Goal: Communication & Community: Answer question/provide support

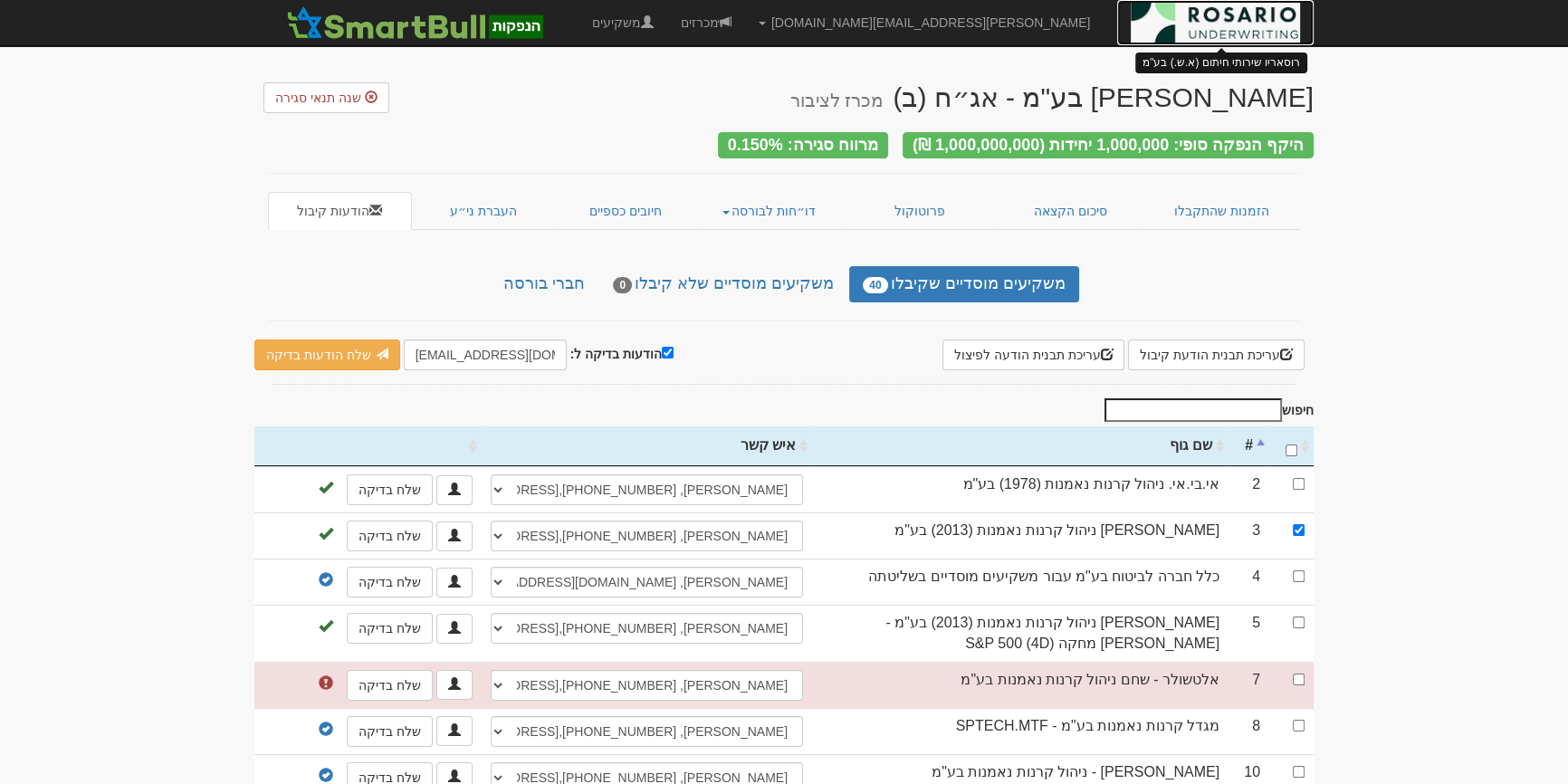
click at [1248, 24] on img at bounding box center [1216, 23] width 170 height 45
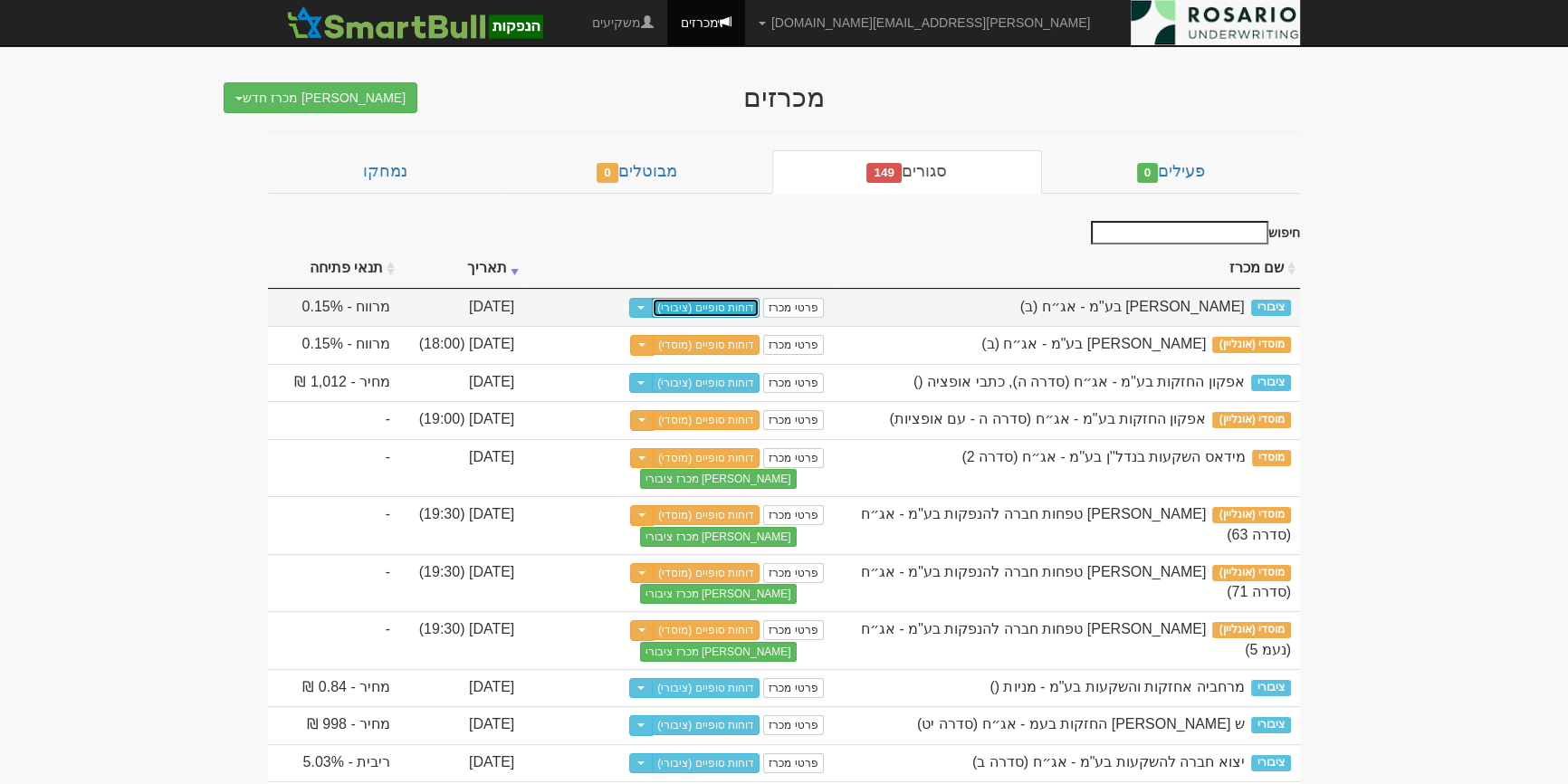
click at [733, 299] on link "דוחות סופיים (ציבורי)" at bounding box center [706, 307] width 107 height 20
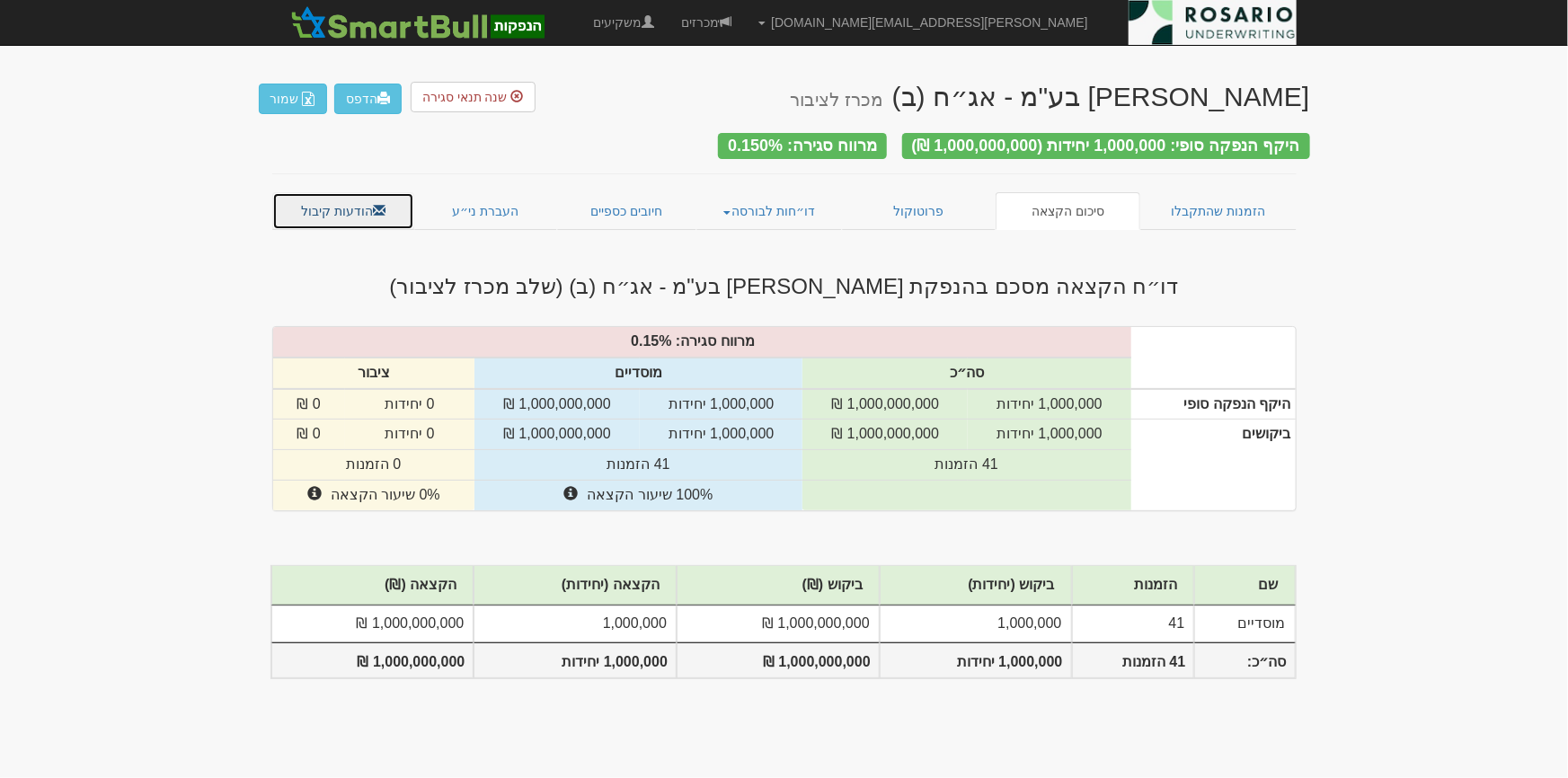
click at [378, 204] on span at bounding box center [379, 209] width 12 height 12
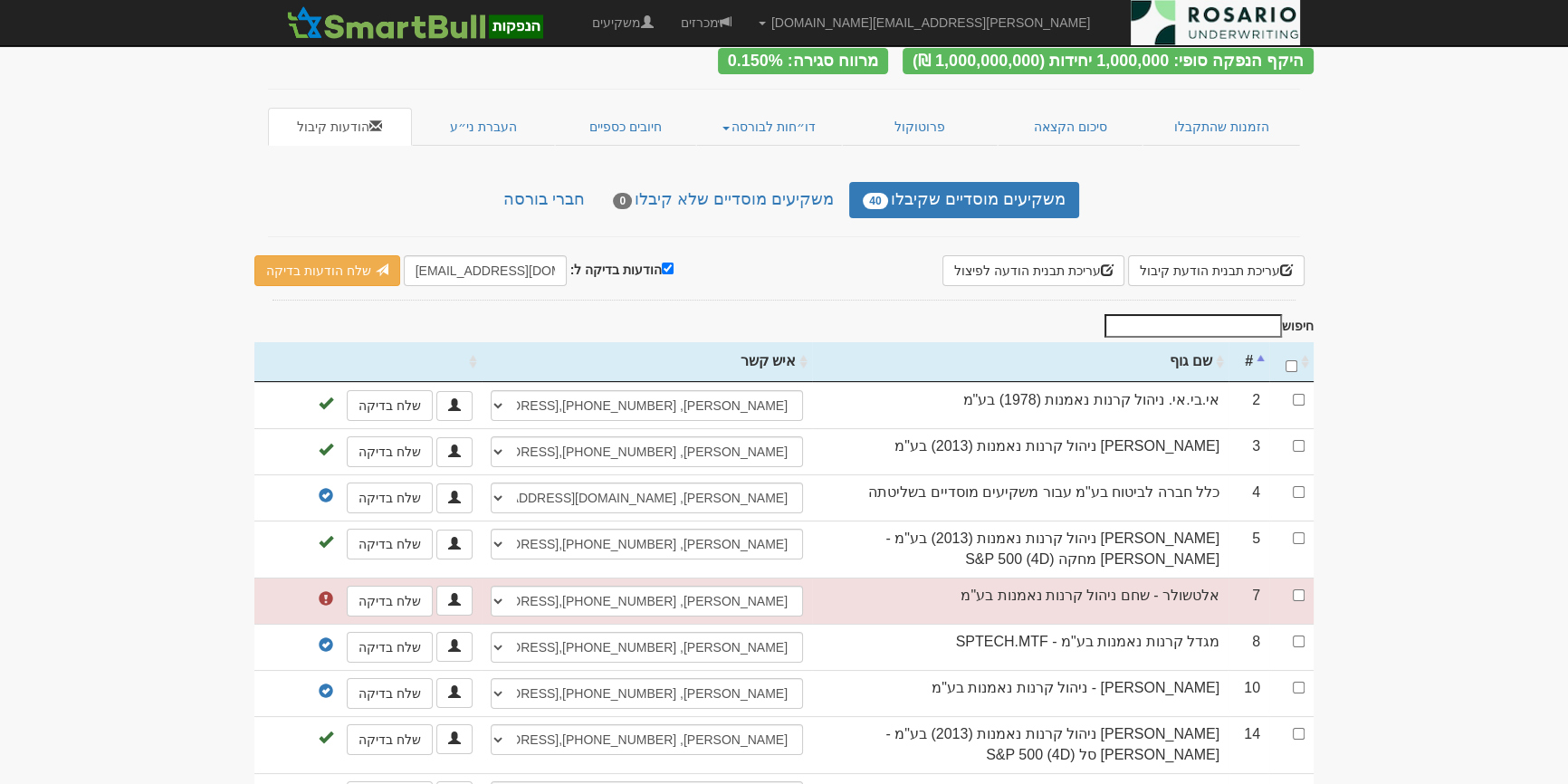
scroll to position [329, 0]
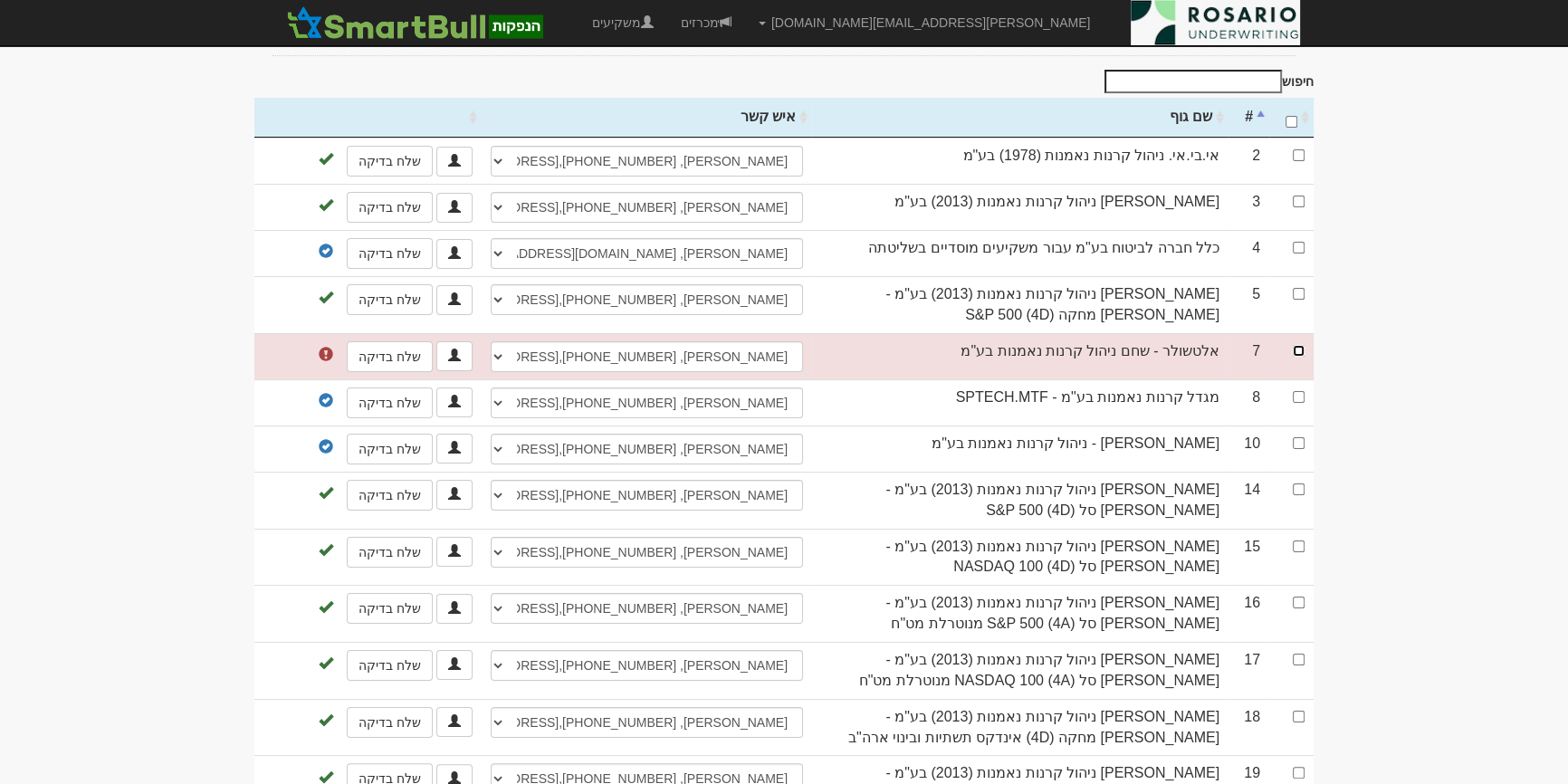
click at [1300, 345] on input "checkbox" at bounding box center [1298, 351] width 11 height 11
checkbox input "true"
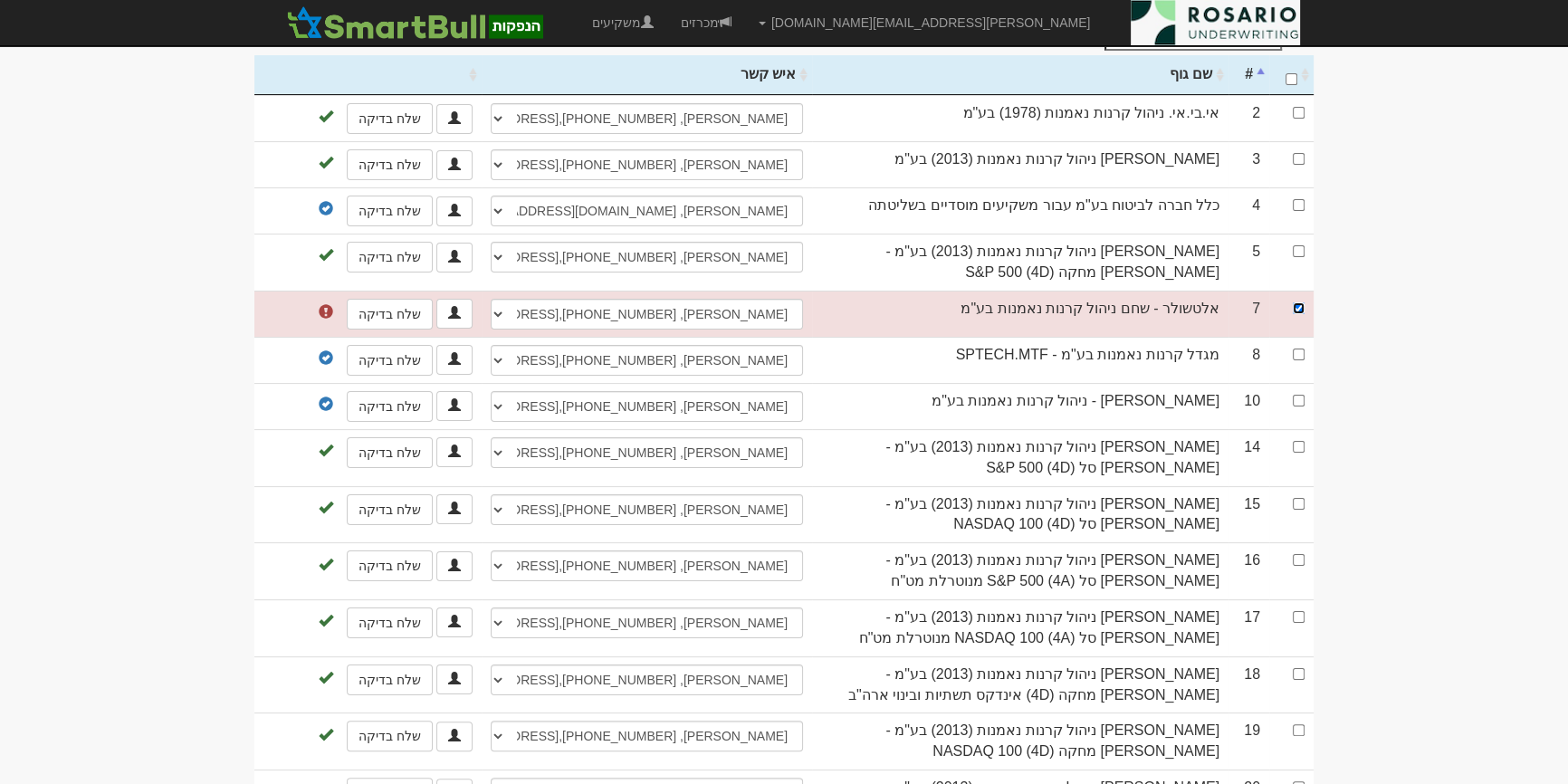
scroll to position [411, 0]
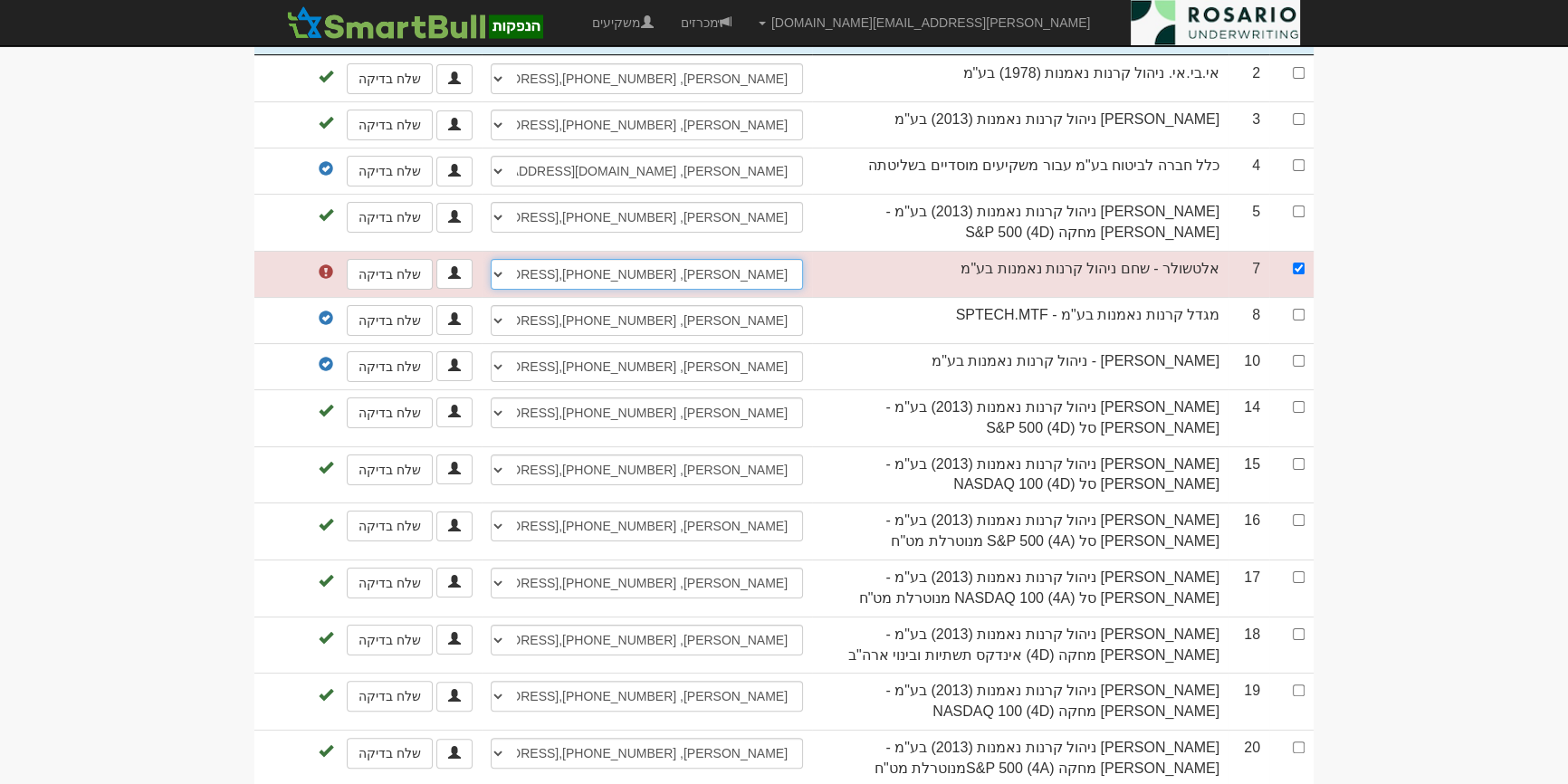
click at [573, 259] on select "דני ירדני, 0523192333, 03-6481902, hod@altshul.co.il שי עידן, 054-6667969, shai…" at bounding box center [646, 274] width 312 height 31
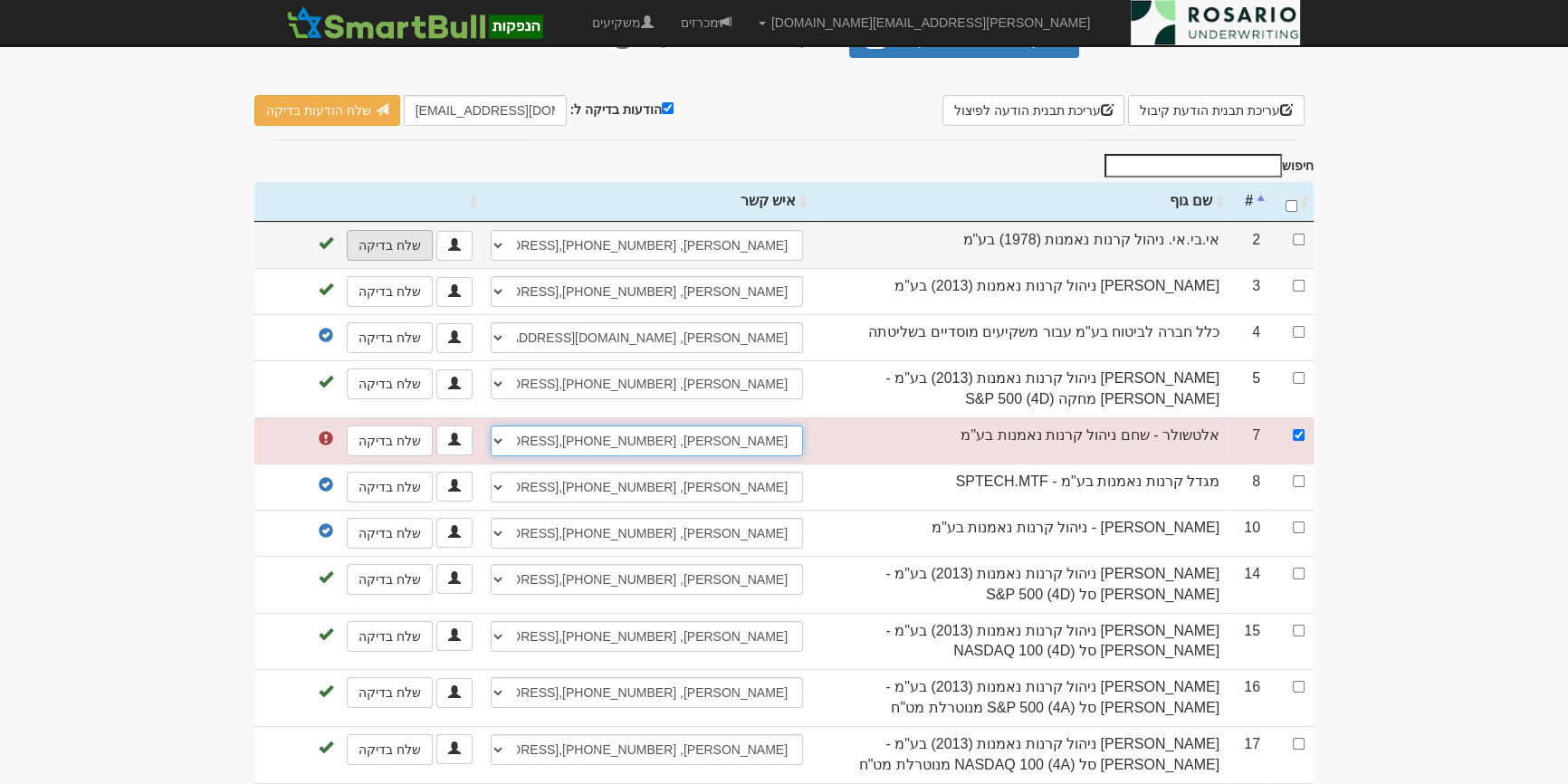
scroll to position [100, 0]
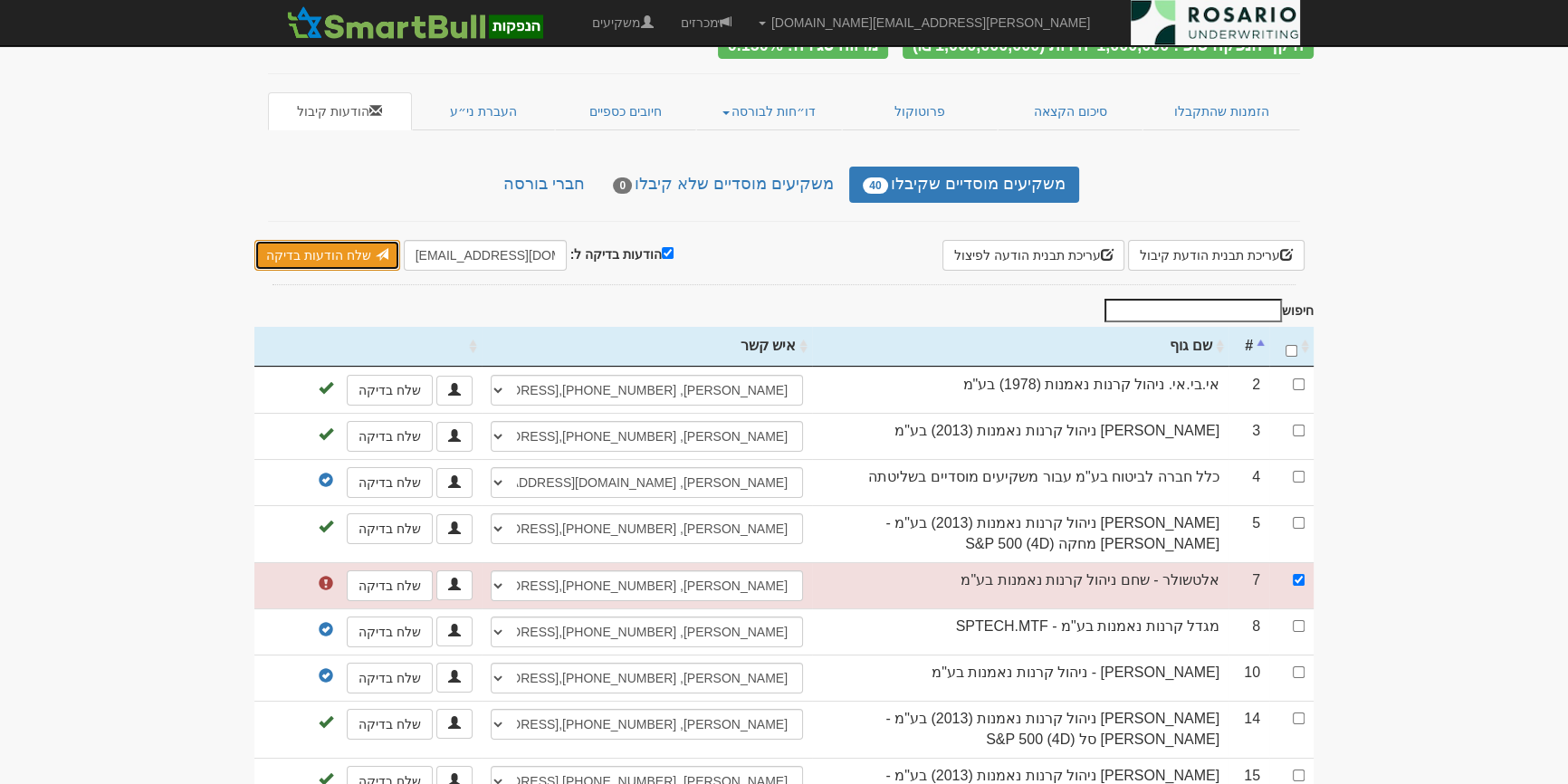
click at [380, 248] on span at bounding box center [382, 253] width 12 height 12
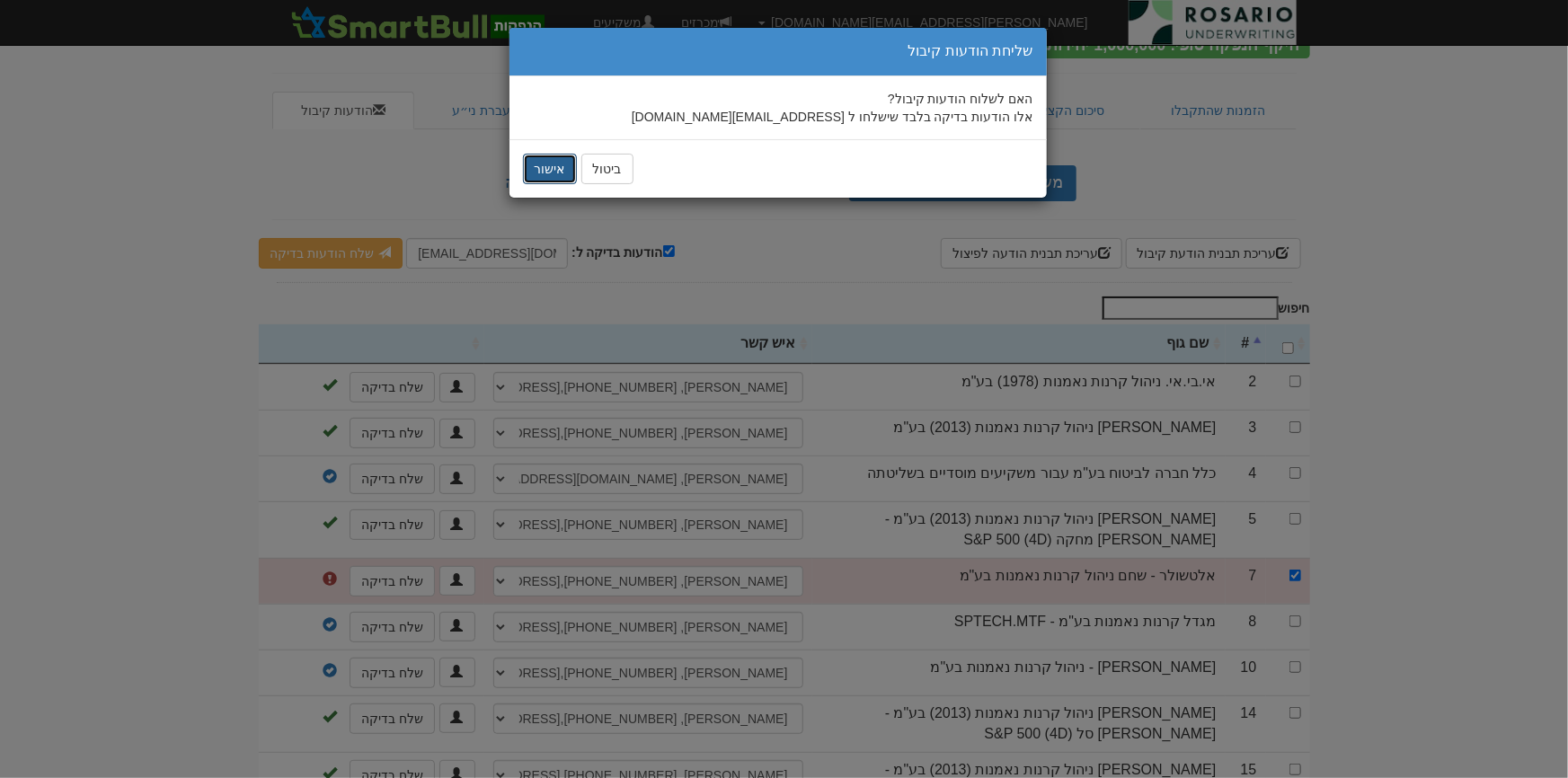
click at [552, 166] on button "אישור" at bounding box center [550, 168] width 54 height 31
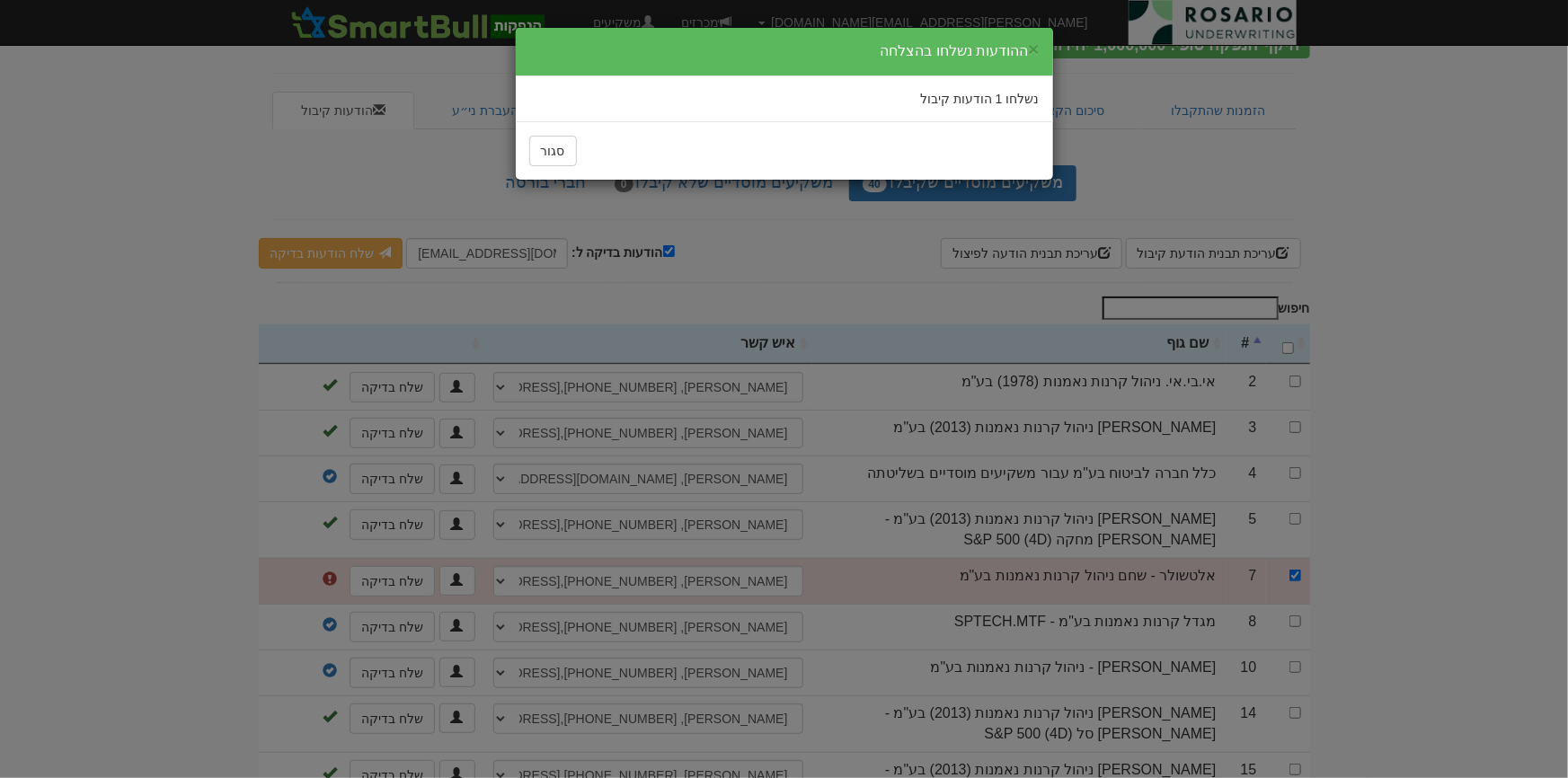
click at [180, 601] on div "× ההודעות נשלחו בהצלחה נשלחו 1 הודעות קיבול סגור" at bounding box center [784, 389] width 1568 height 778
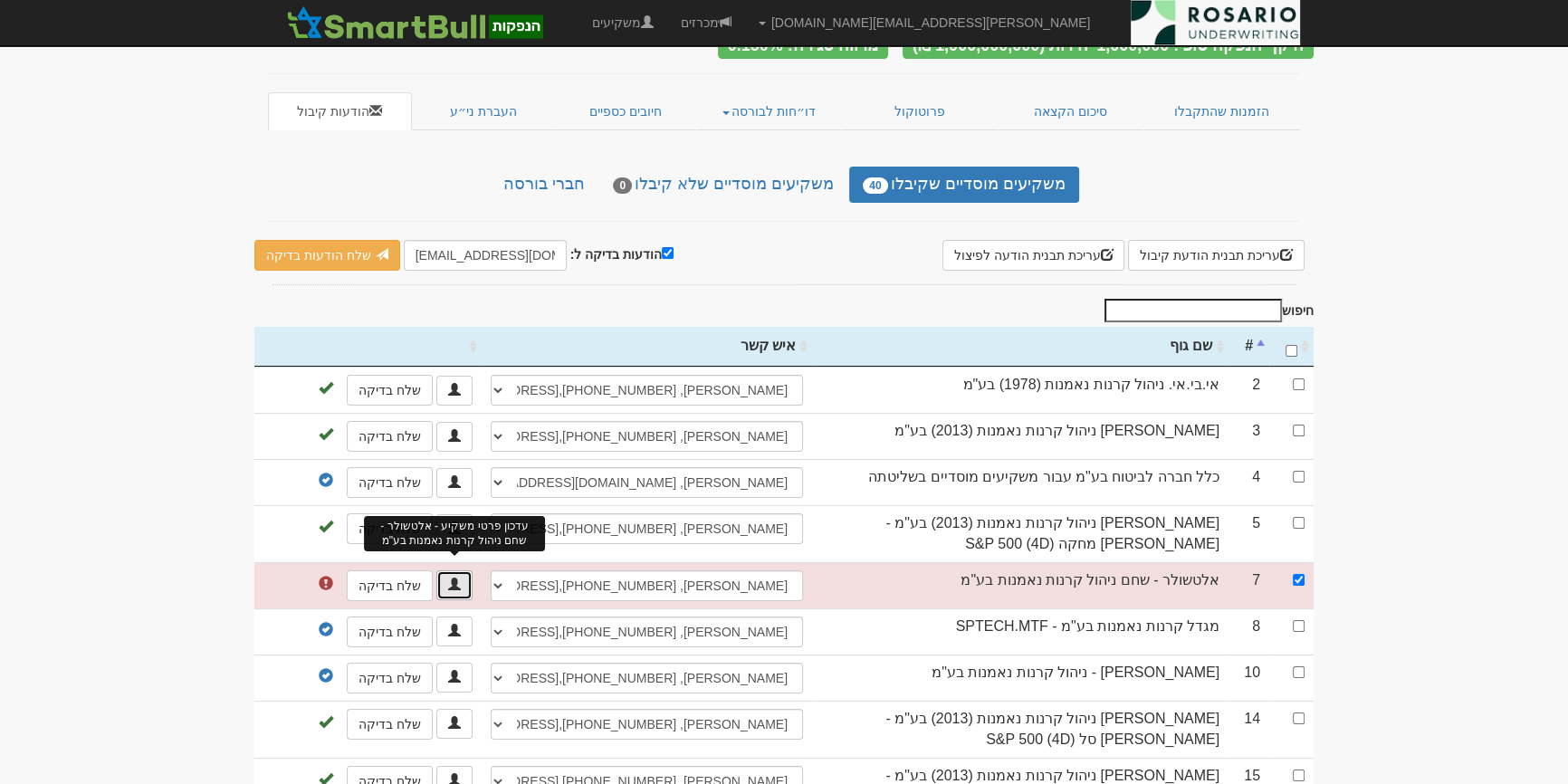
click at [451, 578] on span at bounding box center [454, 583] width 12 height 12
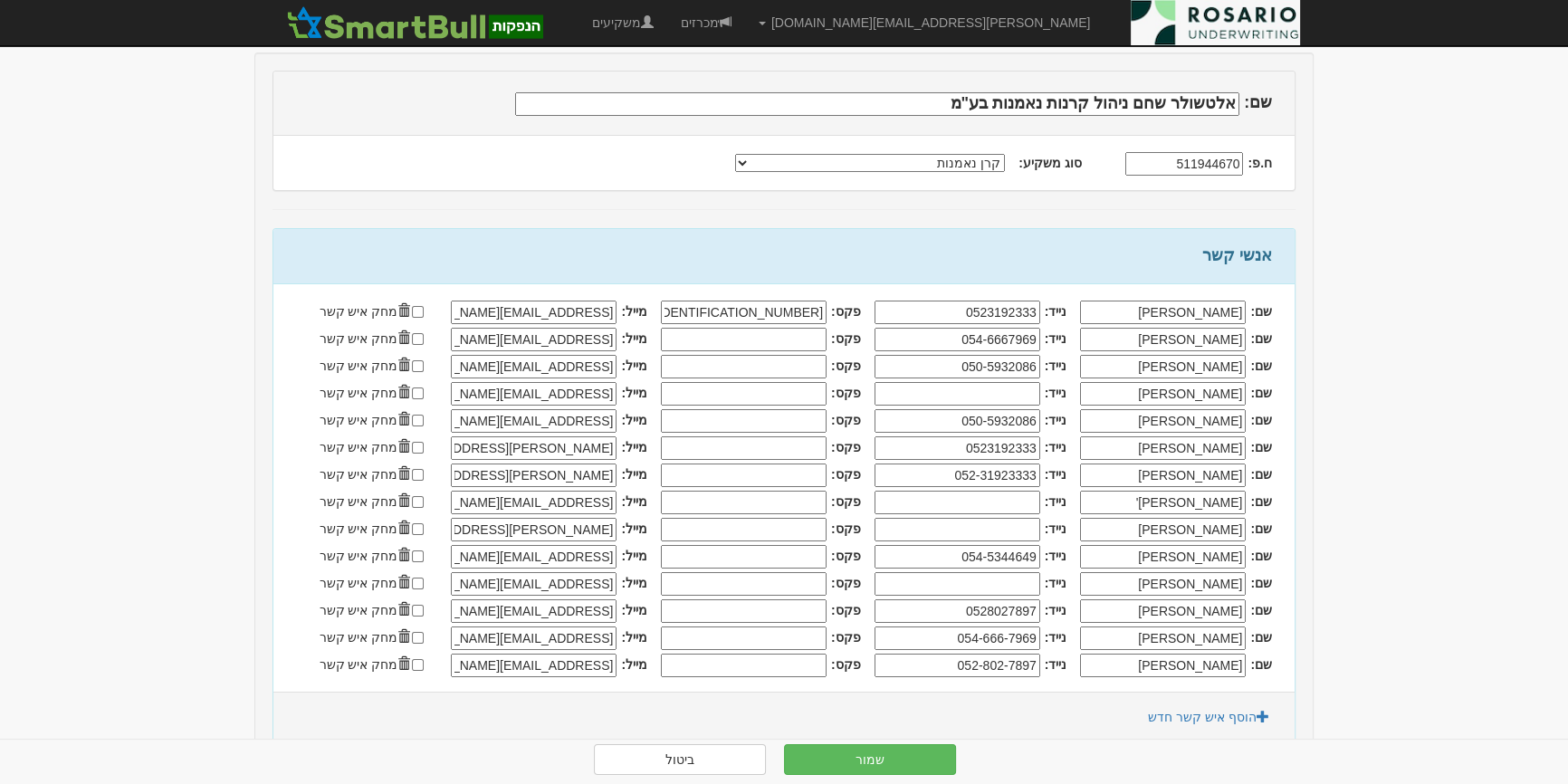
scroll to position [329, 0]
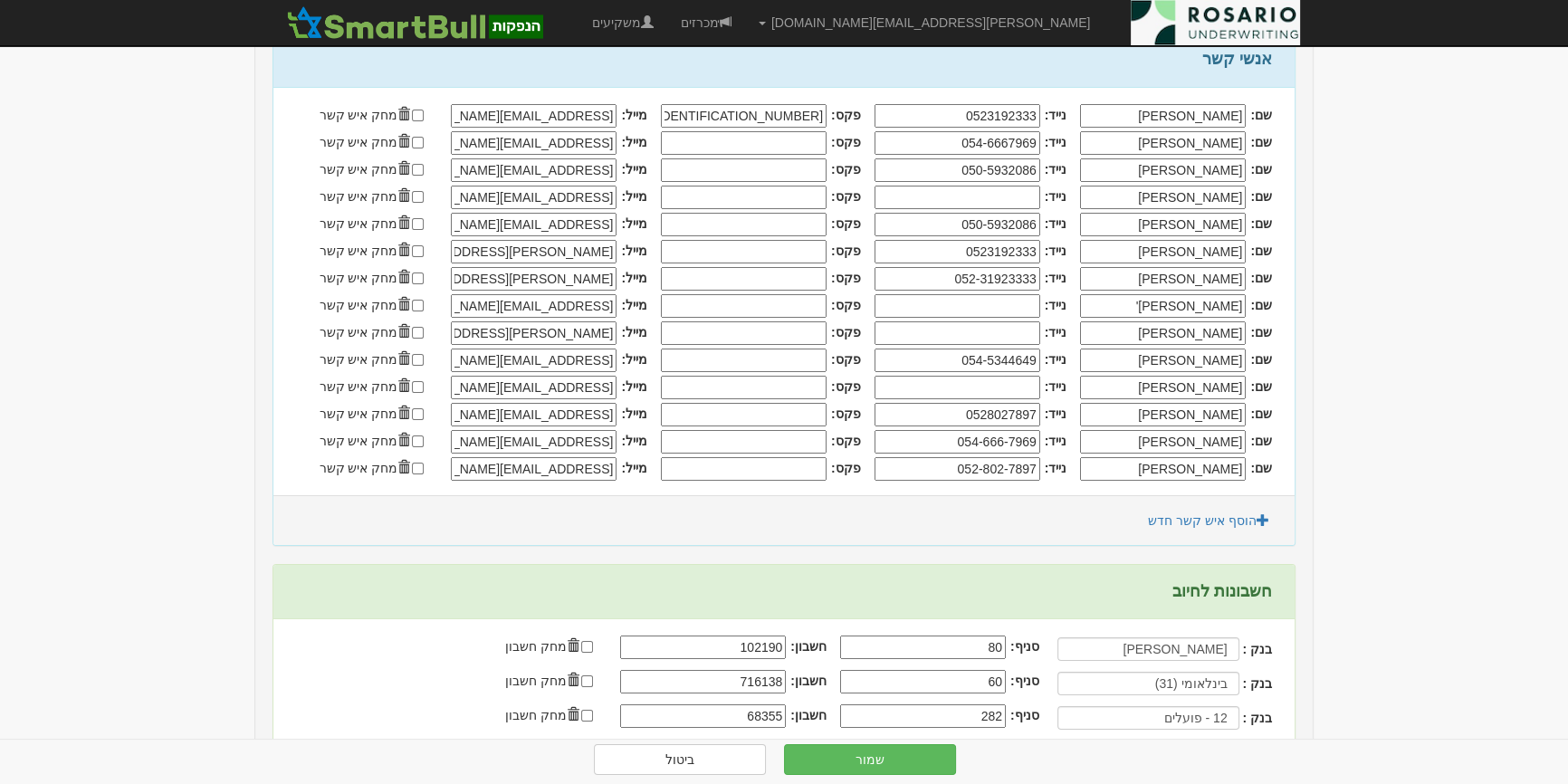
click at [497, 127] on input "[EMAIL_ADDRESS][DOMAIN_NAME]" at bounding box center [533, 115] width 166 height 24
click at [1427, 469] on body "[PERSON_NAME][EMAIL_ADDRESS][DOMAIN_NAME] הגדרות חשבונות הנפקה תבניות הודעות קי…" at bounding box center [784, 458] width 1568 height 1575
